Goal: Task Accomplishment & Management: Complete application form

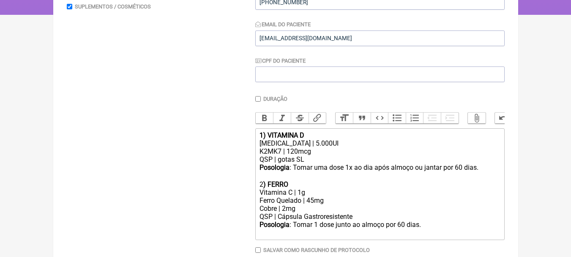
scroll to position [169, 0]
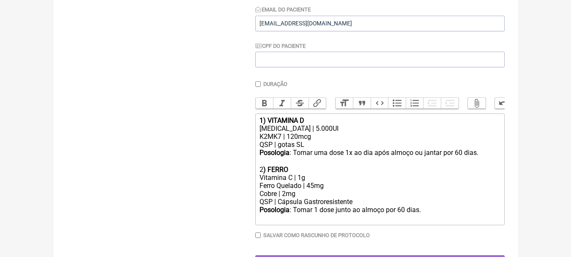
click at [315, 140] on div "K2MK7 | 120mcg" at bounding box center [379, 136] width 240 height 8
click at [333, 132] on div "[MEDICAL_DATA] | 5.000UI" at bounding box center [379, 128] width 240 height 8
type trix-editor "<div><strong>1) VITAMINA D</strong></div><div>Colecalciferol | 5.000UI</div><di…"
click at [493, 157] on div "Posologia : Tomar uma dose 1x ao dia após almoço ou jantar por 60 dias. ㅤ" at bounding box center [379, 156] width 240 height 17
click at [479, 160] on div "Posologia : Tomar uma dose 1x ao dia após almoço ou jantar por 60 dias. ㅤ" at bounding box center [379, 156] width 240 height 17
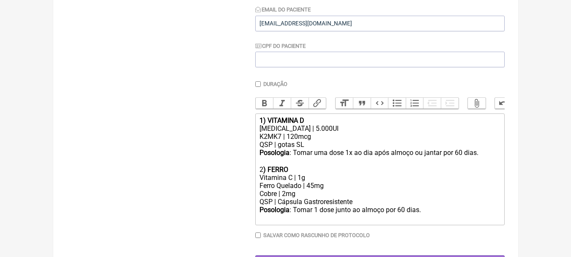
click at [324, 180] on div "Vitamina C | 1g" at bounding box center [379, 177] width 240 height 8
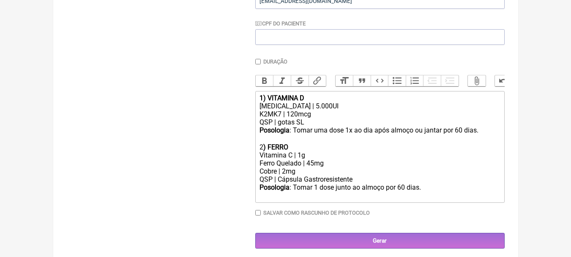
scroll to position [203, 0]
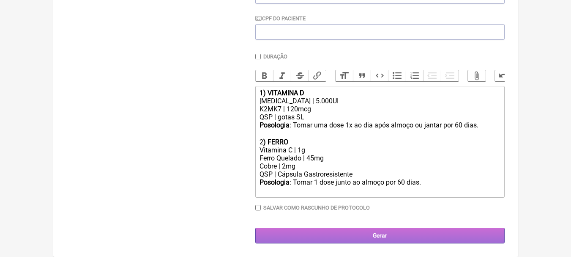
click at [382, 234] on input "Gerar" at bounding box center [379, 235] width 249 height 16
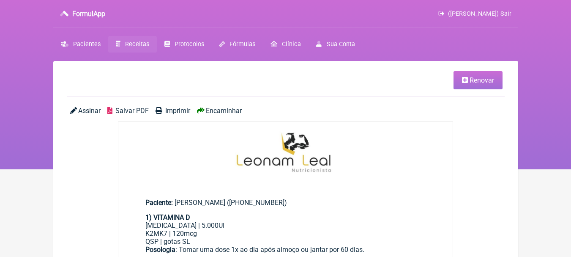
click at [137, 108] on span "Salvar PDF" at bounding box center [131, 110] width 33 height 8
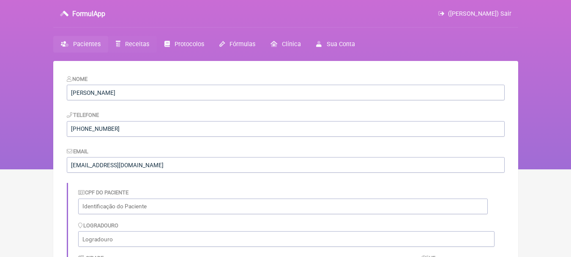
click at [140, 44] on span "Receitas" at bounding box center [137, 44] width 24 height 7
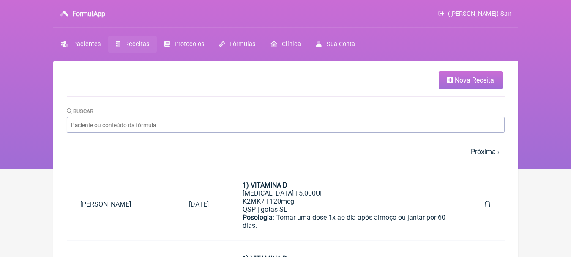
click at [472, 76] on span "Nova Receita" at bounding box center [474, 80] width 39 height 8
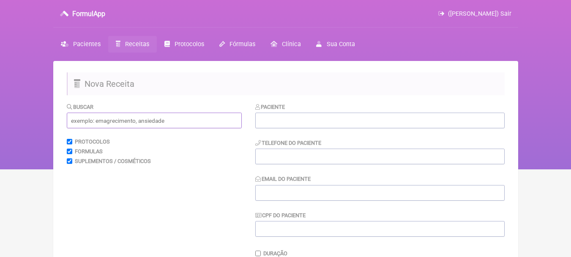
click at [161, 118] on input "text" at bounding box center [154, 120] width 175 height 16
click at [326, 121] on input "text" at bounding box center [379, 120] width 249 height 16
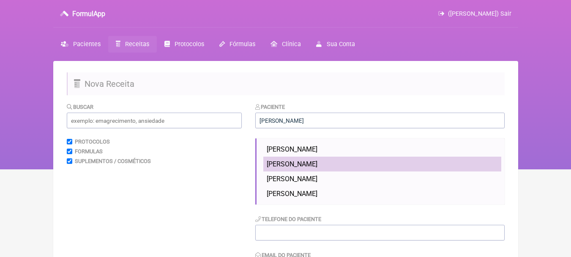
click at [317, 164] on span "[PERSON_NAME]" at bounding box center [292, 164] width 51 height 8
type input "[PERSON_NAME]"
type input "[PHONE_NUMBER]"
type input "[EMAIL_ADDRESS][DOMAIN_NAME]"
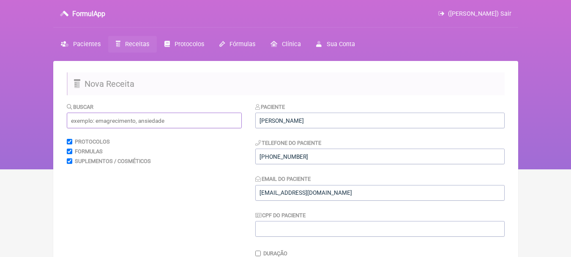
click at [154, 126] on input "text" at bounding box center [154, 120] width 175 height 16
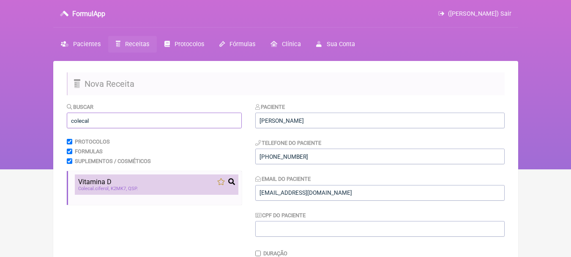
type input "colecal"
click at [155, 189] on div "Colecal ciferol K2MK7 QSP" at bounding box center [156, 188] width 157 height 5
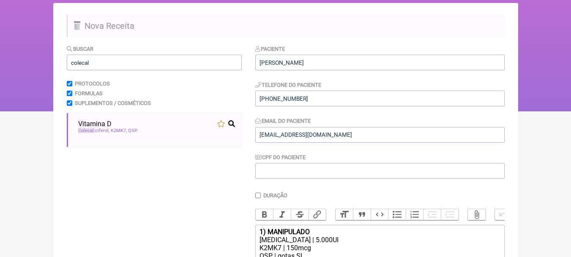
scroll to position [193, 0]
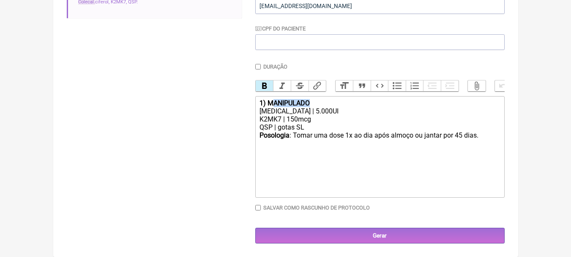
drag, startPoint x: 317, startPoint y: 104, endPoint x: 271, endPoint y: 102, distance: 46.5
click at [271, 102] on div "1) MANIPULADO" at bounding box center [379, 103] width 240 height 8
click at [271, 102] on strong "1) MANIPULADO" at bounding box center [284, 103] width 50 height 8
click at [300, 102] on strong "1) MANIPULADO" at bounding box center [284, 103] width 50 height 8
drag, startPoint x: 315, startPoint y: 101, endPoint x: 267, endPoint y: 101, distance: 47.8
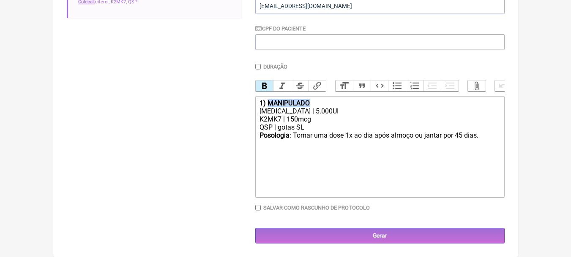
click at [267, 101] on div "1) MANIPULADO" at bounding box center [379, 103] width 240 height 8
click at [310, 110] on div "[MEDICAL_DATA] | 5.000UI" at bounding box center [379, 111] width 240 height 8
drag, startPoint x: 461, startPoint y: 134, endPoint x: 459, endPoint y: 117, distance: 16.3
click at [461, 133] on div "Posologia : Tomar uma dose 1x ao dia após almoço ou jantar por 45 dias. ㅤ" at bounding box center [379, 139] width 240 height 17
type trix-editor "<div><strong>1) VITAMINA D</strong></div><div>[MEDICAL_DATA] | 10.000UI</div><d…"
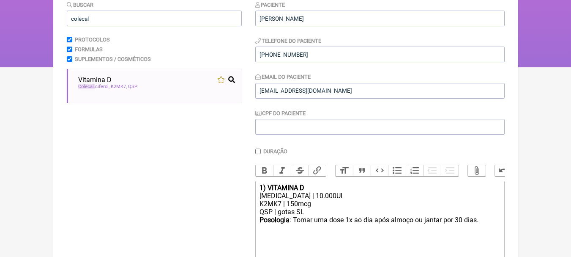
scroll to position [0, 0]
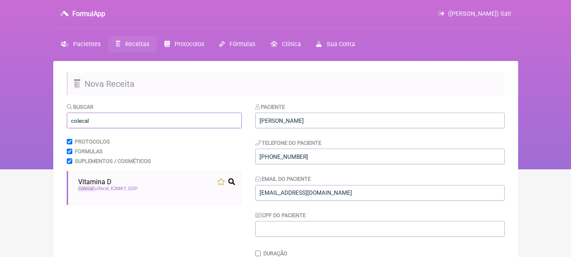
drag, startPoint x: 159, startPoint y: 117, endPoint x: 0, endPoint y: 138, distance: 160.2
click at [0, 135] on div "FormulApp ([PERSON_NAME]) Sair [GEOGRAPHIC_DATA] Receitas Protocolos Fórmulas […" at bounding box center [285, 84] width 571 height 169
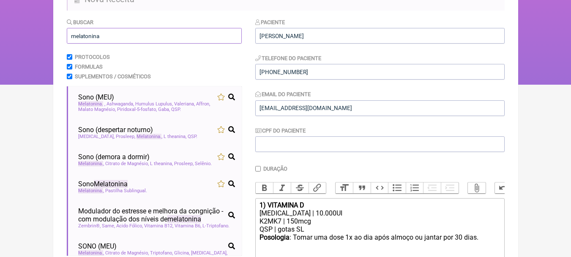
type input "melatonina"
click at [520, 85] on html "FormulApp ([PERSON_NAME]) Sair [GEOGRAPHIC_DATA] Receitas Protocolos Fórmulas […" at bounding box center [285, -1] width 571 height 169
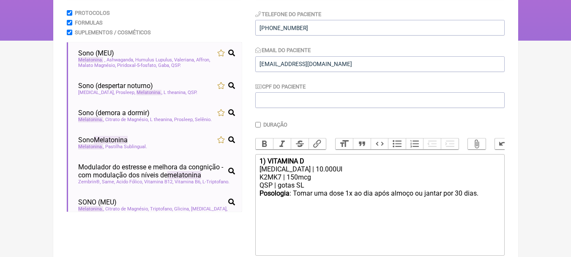
scroll to position [169, 0]
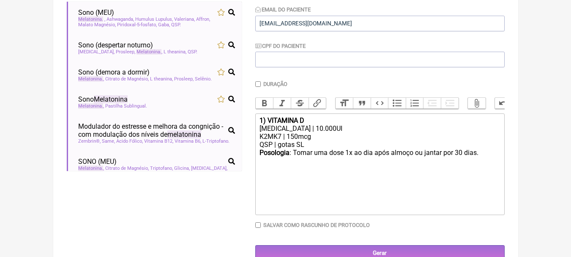
click at [355, 132] on div "[MEDICAL_DATA] | 10.000UI" at bounding box center [379, 128] width 240 height 8
click at [352, 131] on div "[MEDICAL_DATA] | 10.000UI" at bounding box center [379, 128] width 240 height 8
click at [382, 164] on div "Posologia : Tomar uma dose 1x ao dia após almoço ou jantar por 30 dias. ㅤ" at bounding box center [379, 156] width 240 height 17
click at [489, 155] on div "Posologia : Tomar uma dose 1x ao dia após almoço ou jantar por 30 dias. ㅤ" at bounding box center [379, 156] width 240 height 17
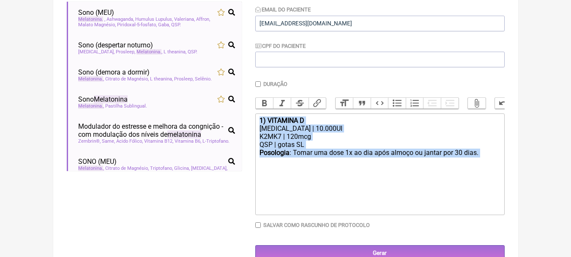
drag, startPoint x: 481, startPoint y: 158, endPoint x: 240, endPoint y: 103, distance: 247.2
click at [240, 103] on form "Buscar melatonina Protocolos Formulas Suplementos / Cosméticos Sono (MEU) Melat…" at bounding box center [286, 97] width 438 height 328
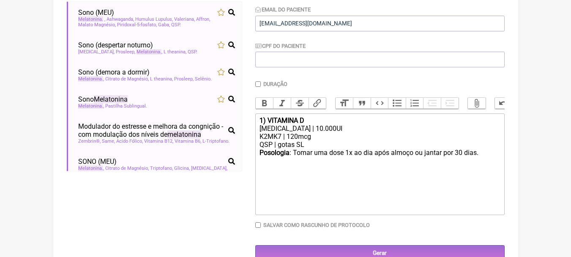
type trix-editor "<div>ㅤ<br><br></div>"
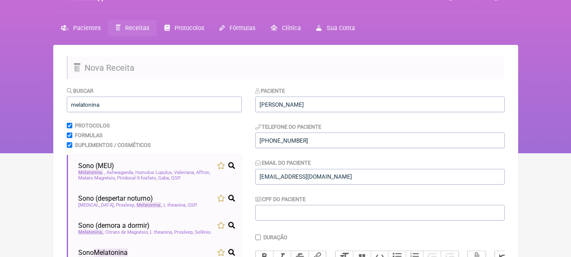
scroll to position [0, 0]
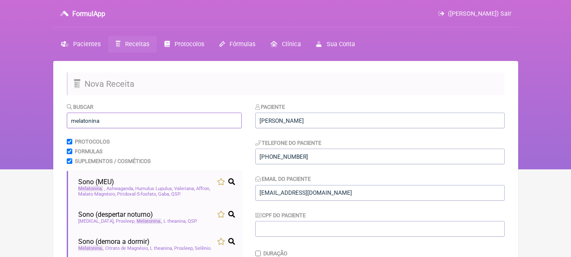
drag, startPoint x: 128, startPoint y: 119, endPoint x: 6, endPoint y: 121, distance: 121.7
click at [6, 121] on div "FormulApp ([PERSON_NAME]) Sair [GEOGRAPHIC_DATA] Receitas Protocolos Fórmulas […" at bounding box center [285, 84] width 571 height 169
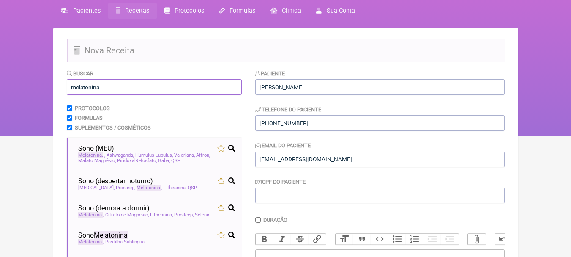
scroll to position [127, 0]
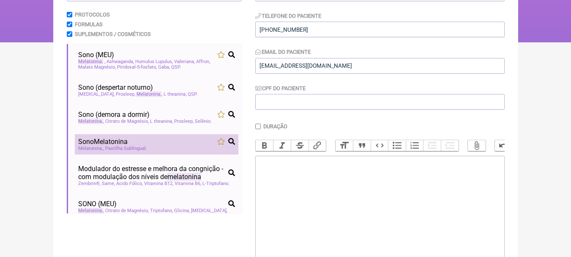
click at [171, 143] on div "Sono Melatonina" at bounding box center [156, 141] width 157 height 8
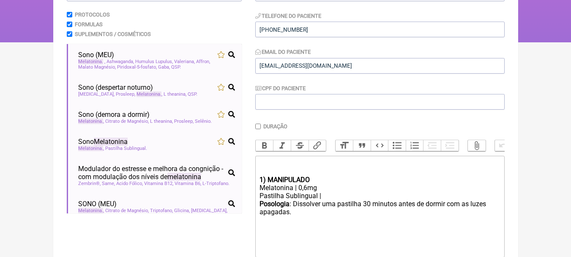
scroll to position [0, 0]
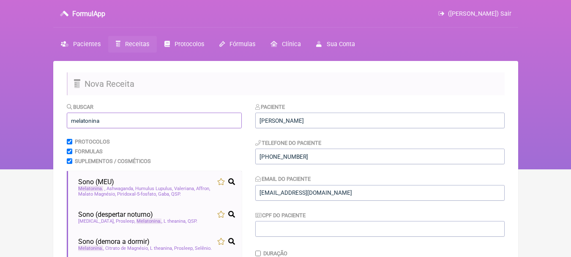
drag, startPoint x: 140, startPoint y: 112, endPoint x: 0, endPoint y: 113, distance: 140.3
click at [0, 113] on div "FormulApp ([PERSON_NAME]) Sair [GEOGRAPHIC_DATA] Receitas Protocolos Fórmulas […" at bounding box center [285, 84] width 571 height 169
type input "n"
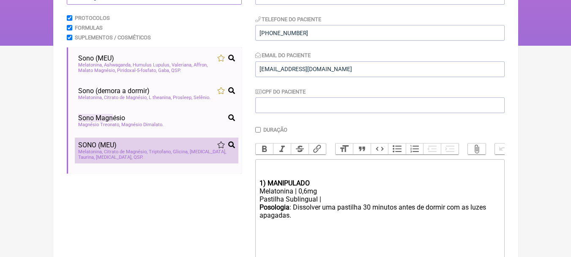
scroll to position [127, 0]
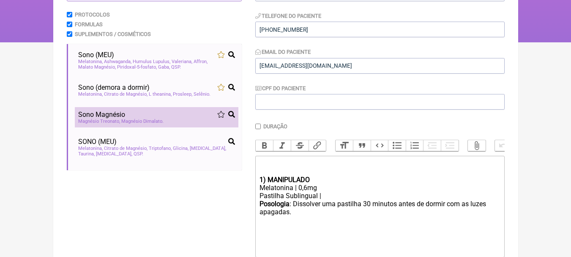
type input "sono magn"
click at [161, 111] on li "Sono Magn ésio Magnésio Treonato Magnésio Dimalato" at bounding box center [157, 117] width 164 height 20
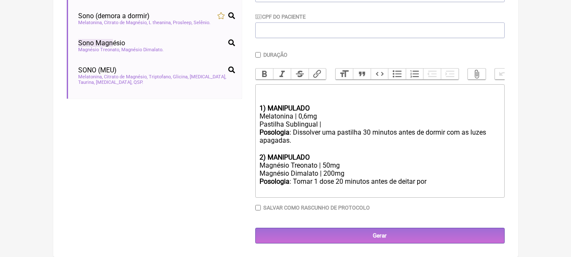
scroll to position [205, 0]
click at [277, 89] on div "ㅤ" at bounding box center [379, 95] width 240 height 17
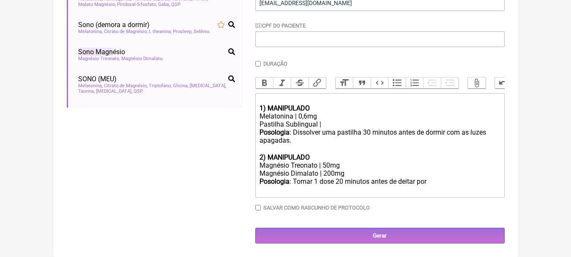
scroll to position [193, 0]
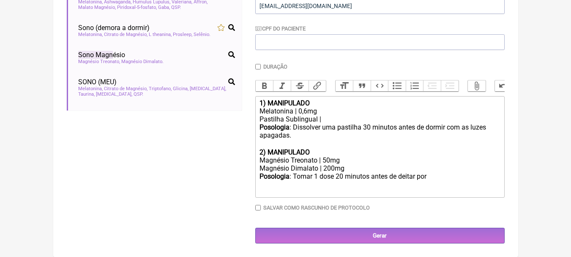
click at [333, 104] on div "1) MANIPULADO" at bounding box center [379, 103] width 240 height 8
click at [262, 150] on strong "2) MANIPULADO" at bounding box center [284, 152] width 50 height 8
click at [343, 120] on div "Pastilha Sublingual |" at bounding box center [379, 119] width 240 height 8
click at [315, 108] on div "Melatonina | 0,6mg" at bounding box center [379, 111] width 240 height 8
click at [322, 109] on div "Melatonina | 0,6mg" at bounding box center [379, 111] width 240 height 8
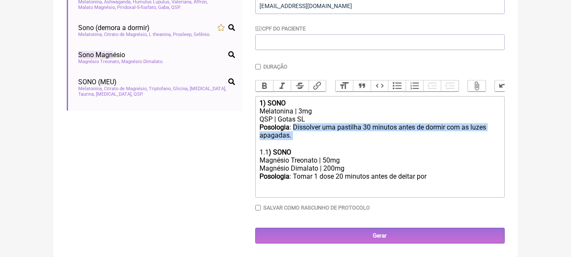
drag, startPoint x: 292, startPoint y: 126, endPoint x: 300, endPoint y: 132, distance: 10.0
click at [300, 132] on div "Posologia : Dissolver uma pastilha 30 minutos antes de dormir com as luzes apag…" at bounding box center [379, 135] width 240 height 25
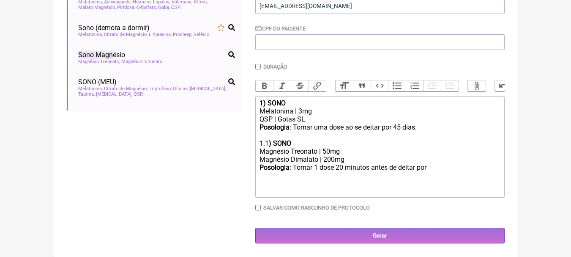
click at [330, 153] on div "Magnésio Treonato | 50mg" at bounding box center [379, 151] width 240 height 8
click at [286, 138] on div "Posologia : Tomar uma dose ao se deitar por 45 dias." at bounding box center [379, 131] width 240 height 16
click at [339, 146] on div "1.1 ) SONO" at bounding box center [379, 143] width 240 height 8
click at [342, 148] on div "Magnésio Treonato | 50mg" at bounding box center [379, 151] width 240 height 8
drag, startPoint x: 327, startPoint y: 152, endPoint x: 344, endPoint y: 123, distance: 33.0
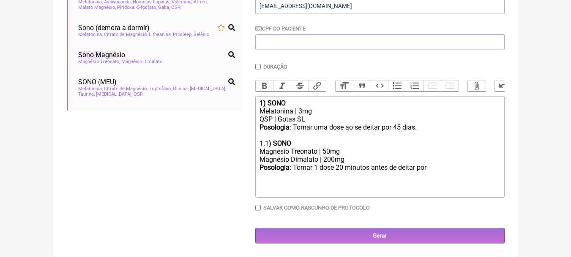
click at [327, 151] on div "Magnésio Treonato | 50mg" at bounding box center [379, 151] width 240 height 8
click at [363, 141] on div "1.1 ) SONO" at bounding box center [379, 143] width 240 height 8
drag, startPoint x: 316, startPoint y: 120, endPoint x: 254, endPoint y: 116, distance: 61.8
click at [254, 116] on form "Buscar sono magn Protocolos Formulas Suplementos / Cosméticos Sono (MEU) Melato…" at bounding box center [286, 80] width 438 height 328
copy div "QSP | Gotas SL"
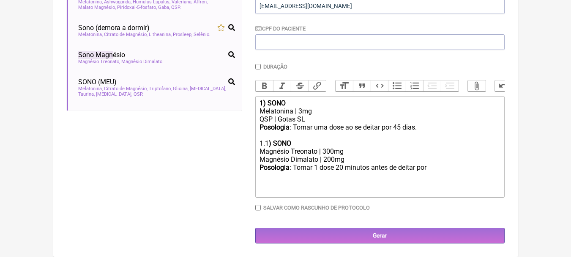
click at [360, 161] on div "Magnésio Dimalato | 200mg" at bounding box center [379, 159] width 240 height 8
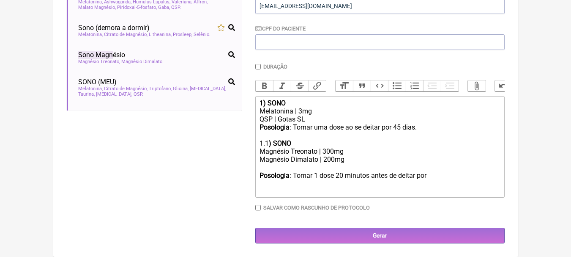
paste trix-editor "QSP | Gotas SL"
click at [361, 162] on div "Magnésio Dimalato | 200mg QSP | Gotas SL" at bounding box center [379, 163] width 240 height 16
click at [313, 171] on div "Posologia : Tomar 1 dose 20 minutos antes de deitar por ㅤ" at bounding box center [379, 179] width 240 height 17
click at [313, 167] on div "Magnésio Dimalato | 200mg QSP | Gotas SL" at bounding box center [379, 163] width 240 height 16
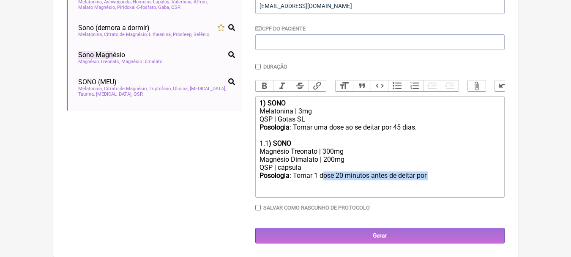
drag, startPoint x: 322, startPoint y: 175, endPoint x: 439, endPoint y: 177, distance: 116.7
click at [439, 177] on div "Posologia : Tomar 1 dose 20 minutos antes de deitar por ㅤ" at bounding box center [379, 179] width 240 height 17
type trix-editor "<div><strong>1) SONO</strong></div><div>Melatonina | 3mg</div><div>QSP | Gotas …"
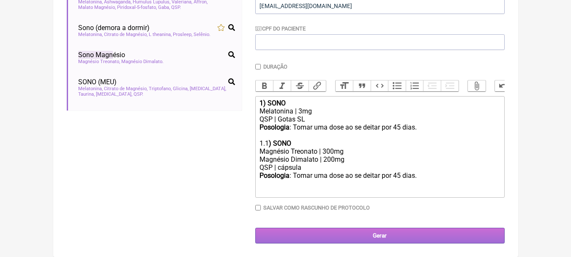
click at [409, 235] on input "Gerar" at bounding box center [379, 235] width 249 height 16
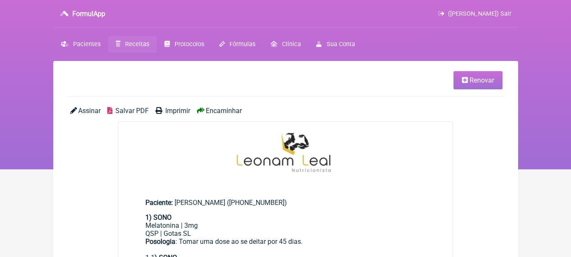
click at [149, 106] on div "Assinar Salvar PDF Imprimir Encaminhar" at bounding box center [286, 113] width 438 height 15
click at [145, 106] on span "Salvar PDF" at bounding box center [131, 110] width 33 height 8
